Goal: Task Accomplishment & Management: Manage account settings

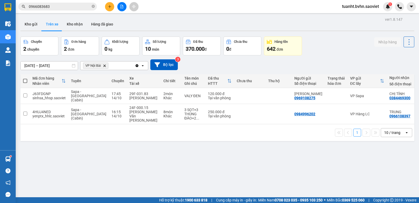
click at [77, 23] on button "Kho nhận" at bounding box center [75, 24] width 24 height 13
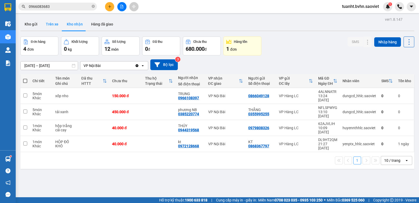
click at [55, 23] on button "Trên xe" at bounding box center [52, 24] width 21 height 13
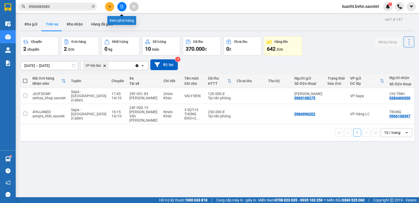
click at [121, 6] on icon "file-add" at bounding box center [122, 7] width 4 height 4
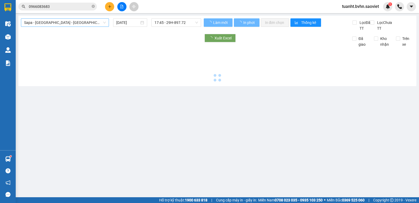
click at [59, 24] on span "Sapa - [GEOGRAPHIC_DATA] - [GEOGRAPHIC_DATA] ([GEOGRAPHIC_DATA])" at bounding box center [65, 23] width 82 height 8
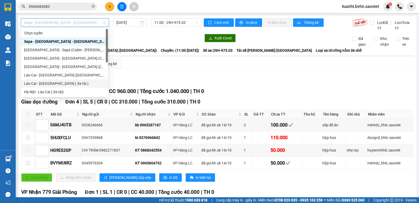
scroll to position [42, 0]
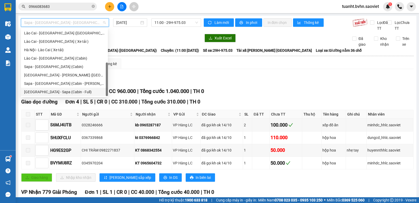
click at [44, 91] on div "[GEOGRAPHIC_DATA] - Sapa (Cabin - Full)" at bounding box center [64, 92] width 81 height 6
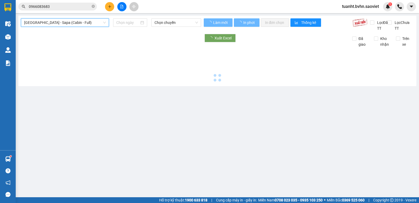
type input "[DATE]"
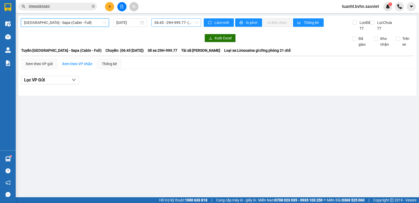
click at [179, 22] on span "06:45 - 29H-999.77 - (Đã hủy)" at bounding box center [176, 23] width 43 height 8
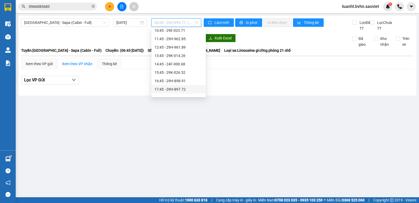
scroll to position [52, 0]
click at [173, 88] on div "19:15 - 29H-961.25" at bounding box center [179, 90] width 48 height 6
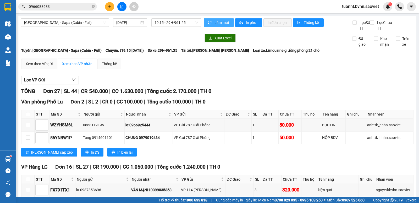
drag, startPoint x: 217, startPoint y: 23, endPoint x: 223, endPoint y: 28, distance: 7.3
click at [217, 23] on span "Làm mới" at bounding box center [222, 23] width 15 height 6
click at [246, 21] on span "In phơi" at bounding box center [252, 23] width 12 height 6
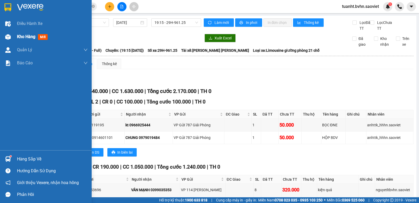
click at [23, 39] on span "Kho hàng" at bounding box center [26, 36] width 18 height 5
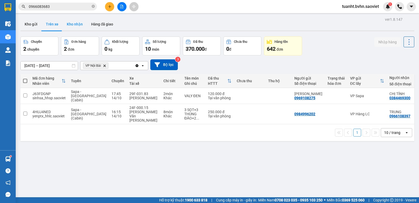
click at [74, 23] on button "Kho nhận" at bounding box center [75, 24] width 24 height 13
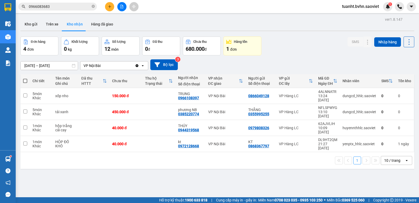
click at [60, 6] on input "0966083683" at bounding box center [60, 7] width 62 height 6
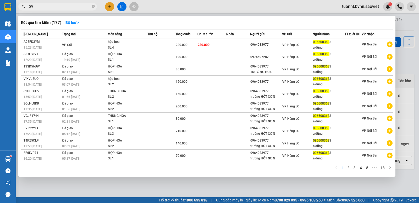
type input "0"
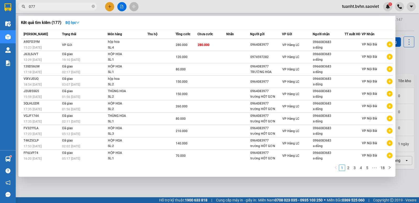
type input "0774"
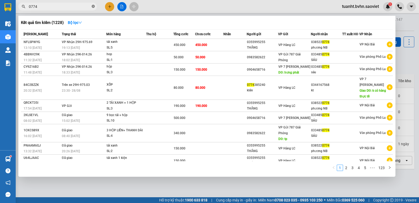
click at [93, 6] on icon "close-circle" at bounding box center [93, 6] width 3 height 3
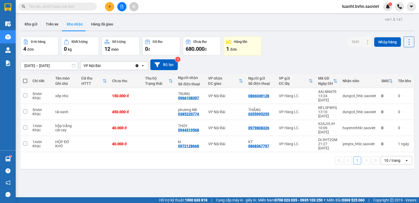
click at [181, 10] on div "Kết quả [PERSON_NAME] ( 1228 ) Bộ lọc Mã ĐH Trạng thái Món hàng Thu hộ Tổng [PE…" at bounding box center [209, 6] width 419 height 13
click at [47, 23] on button "Trên xe" at bounding box center [52, 24] width 21 height 13
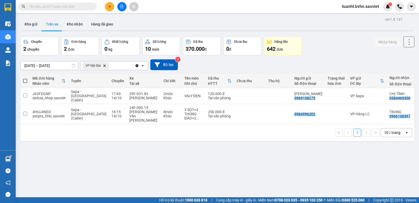
click at [406, 43] on icon at bounding box center [409, 41] width 7 height 7
click at [399, 54] on span "Làm mới" at bounding box center [398, 55] width 14 height 5
click at [73, 25] on button "Kho nhận" at bounding box center [75, 24] width 24 height 13
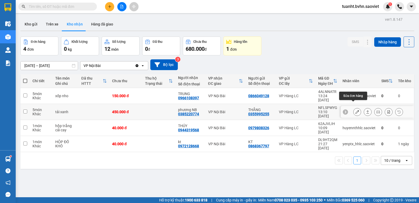
click at [356, 110] on icon at bounding box center [358, 112] width 4 height 4
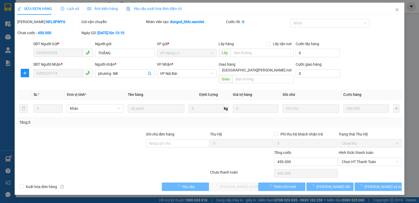
type input "0355995255"
type input "THẮNG"
type input "0385220774"
type input "phương NB"
type input "0"
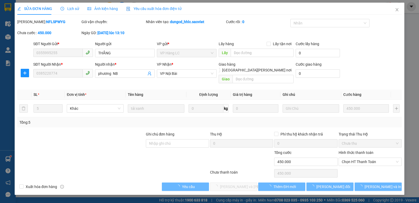
type input "450.000"
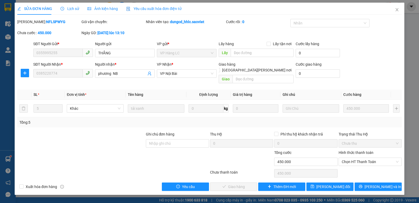
click at [356, 150] on label "Hình thức thanh toán" at bounding box center [356, 152] width 35 height 4
click at [356, 157] on input "Hình thức thanh toán" at bounding box center [368, 161] width 53 height 8
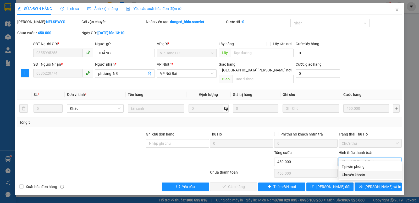
click at [351, 174] on div "Chuyển khoản" at bounding box center [370, 175] width 57 height 6
type input "0"
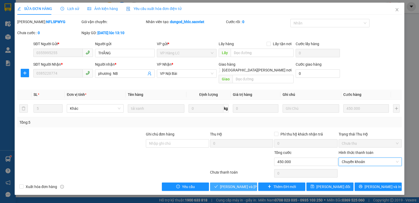
click at [246, 183] on span "[PERSON_NAME] và [PERSON_NAME] hàng" at bounding box center [255, 186] width 71 height 6
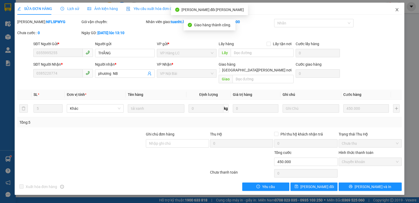
click at [397, 9] on icon "close" at bounding box center [397, 10] width 4 height 4
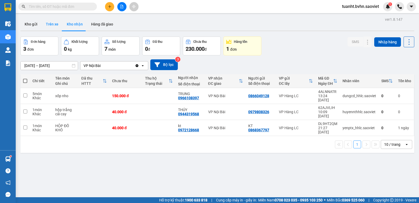
click at [48, 22] on button "Trên xe" at bounding box center [52, 24] width 21 height 13
